Goal: Task Accomplishment & Management: Complete application form

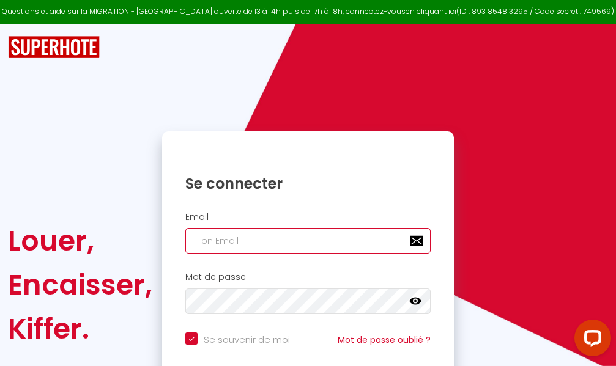
click at [298, 241] on input "email" at bounding box center [307, 241] width 245 height 26
type input "m"
checkbox input "true"
type input "ma"
checkbox input "true"
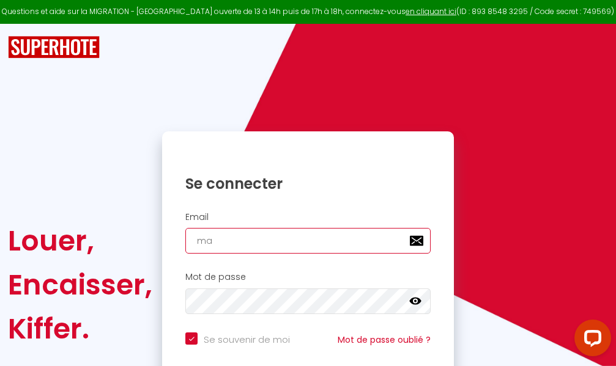
type input "mar"
checkbox input "true"
type input "marc"
checkbox input "true"
type input "marcd"
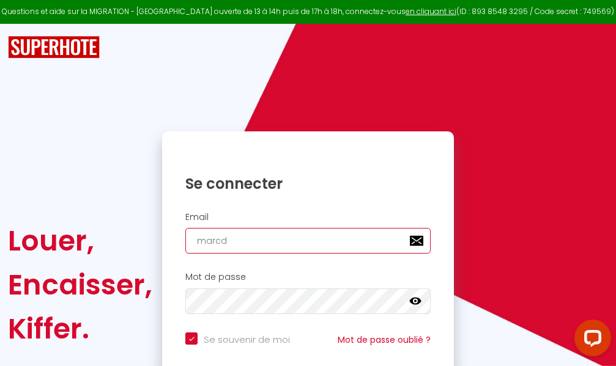
checkbox input "true"
type input "marcdp"
checkbox input "true"
type input "marcdpo"
checkbox input "true"
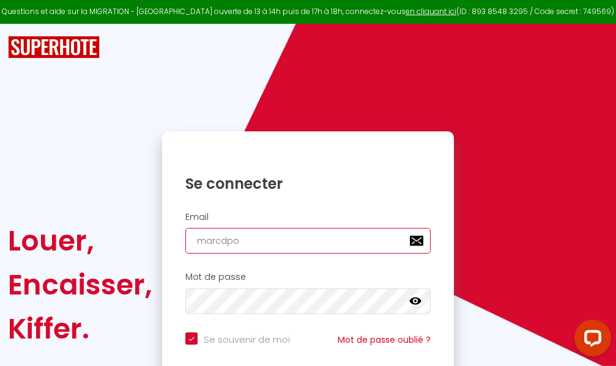
type input "marcdpoz"
checkbox input "true"
type input "marcdpoz."
checkbox input "true"
type input "marcdpoz.l"
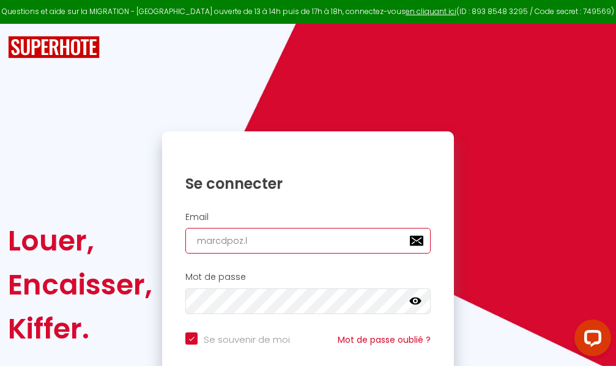
checkbox input "true"
type input "marcdpoz.lo"
checkbox input "true"
type input "marcdpoz.loc"
checkbox input "true"
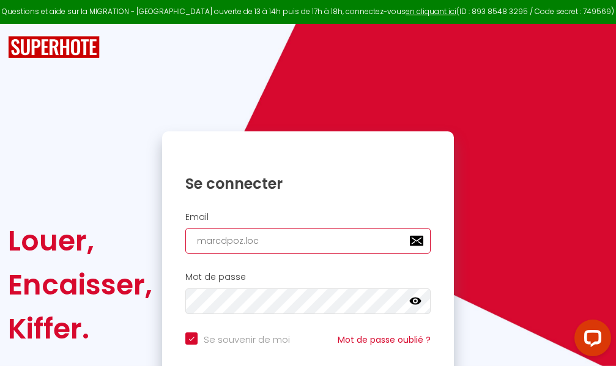
type input "marcdpoz.loca"
checkbox input "true"
type input "marcdpoz.locat"
checkbox input "true"
type input "marcdpoz.locati"
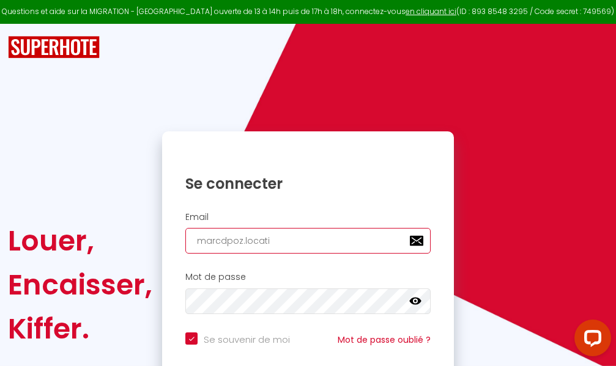
checkbox input "true"
type input "marcdpoz.locatio"
checkbox input "true"
type input "marcdpoz.location"
checkbox input "true"
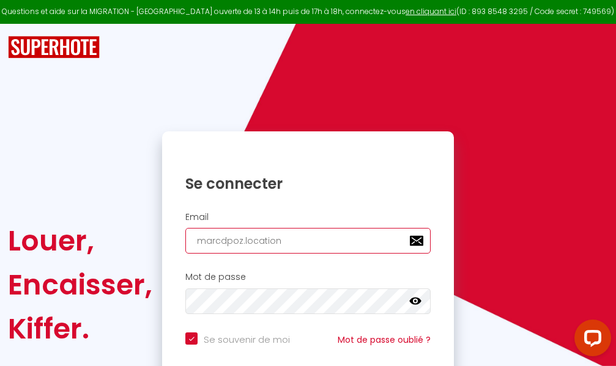
type input "marcdpoz.location@"
checkbox input "true"
type input "marcdpoz.location@g"
checkbox input "true"
type input "marcdpoz.location@gm"
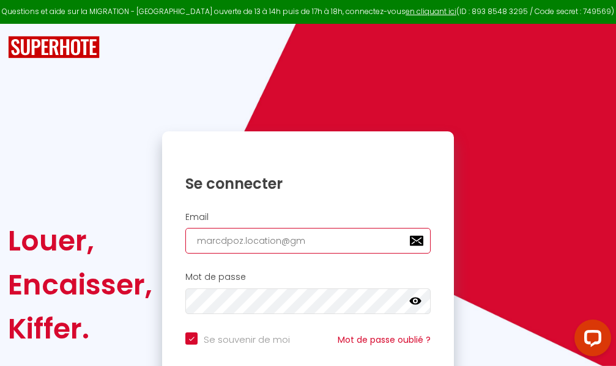
checkbox input "true"
type input "marcdpoz.location@gma"
checkbox input "true"
type input "marcdpoz.location@gmai"
checkbox input "true"
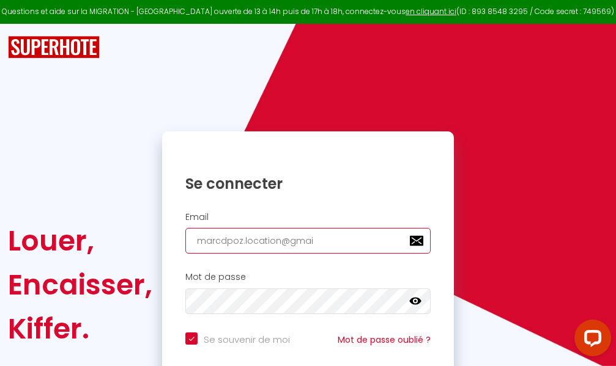
type input "[EMAIL_ADDRESS]"
checkbox input "true"
type input "[EMAIL_ADDRESS]."
checkbox input "true"
type input "marcdpoz.location@gmail.c"
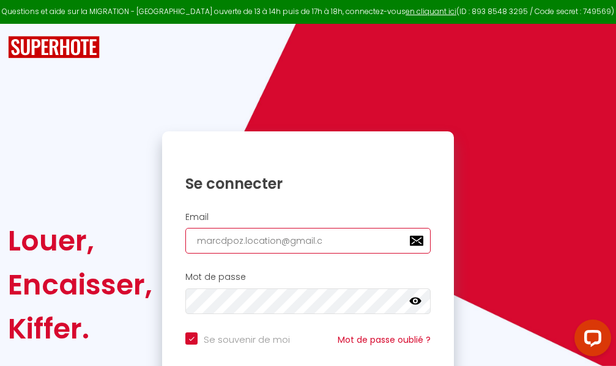
checkbox input "true"
type input "[EMAIL_ADDRESS][DOMAIN_NAME]"
checkbox input "true"
type input "[EMAIL_ADDRESS][DOMAIN_NAME]"
checkbox input "true"
